Goal: Register for event/course

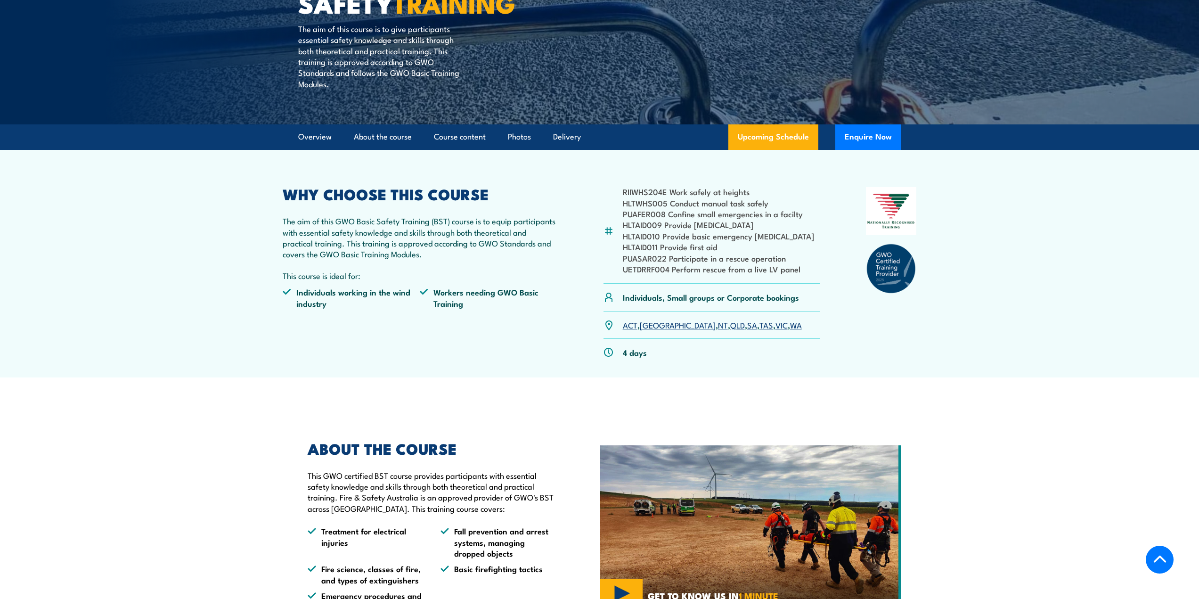
scroll to position [164, 0]
